Goal: Information Seeking & Learning: Learn about a topic

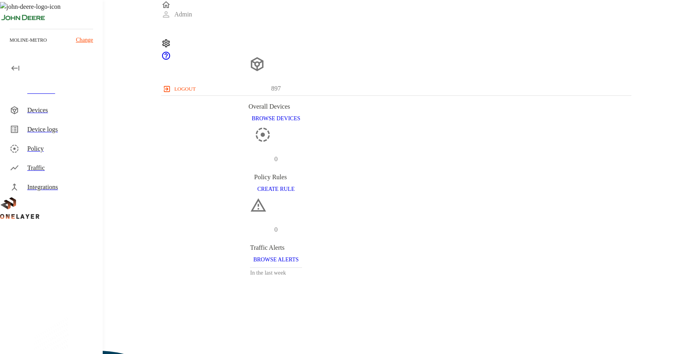
click at [81, 112] on div "Devices" at bounding box center [61, 111] width 69 height 10
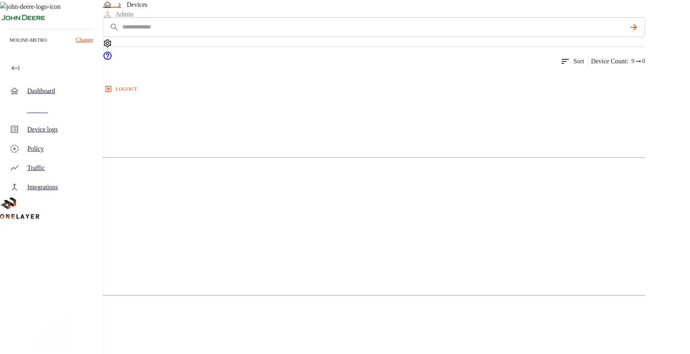
scroll to position [73, 0]
click at [62, 79] on img at bounding box center [39, 75] width 46 height 10
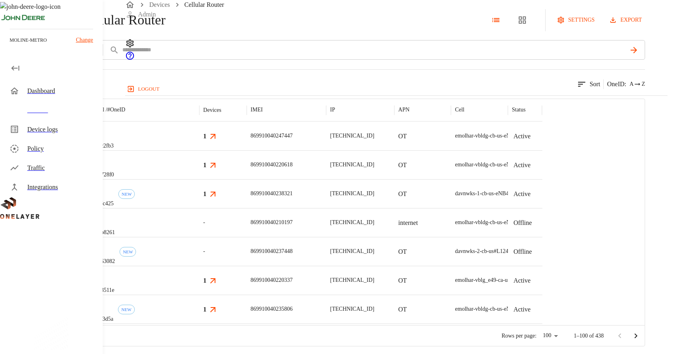
click at [199, 179] on div "eCell #008728f0" at bounding box center [142, 164] width 114 height 29
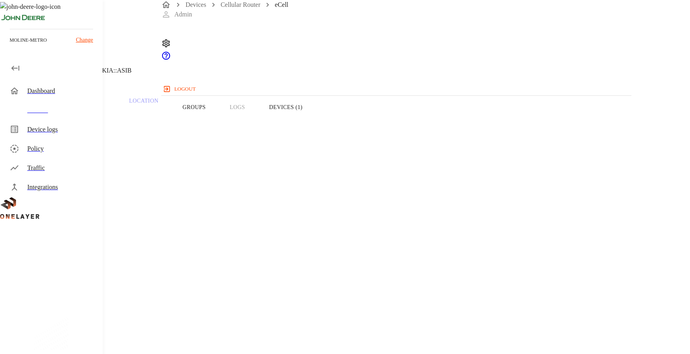
drag, startPoint x: 194, startPoint y: 265, endPoint x: 400, endPoint y: 308, distance: 210.2
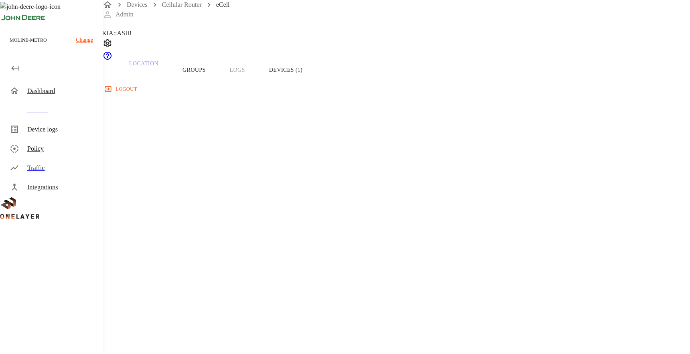
scroll to position [42, 0]
click at [315, 84] on button "Devices (1)" at bounding box center [285, 65] width 57 height 51
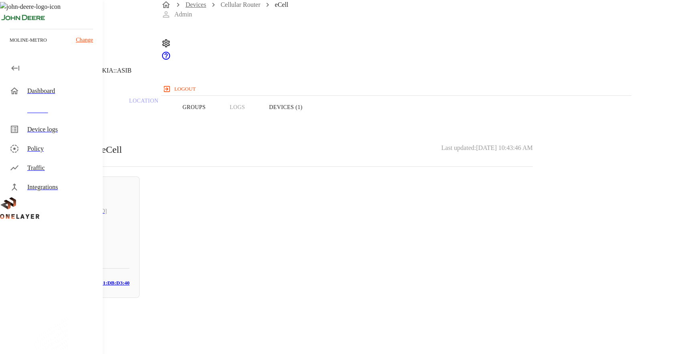
click at [191, 8] on link "Devices" at bounding box center [195, 4] width 21 height 7
